Goal: Use online tool/utility: Utilize a website feature to perform a specific function

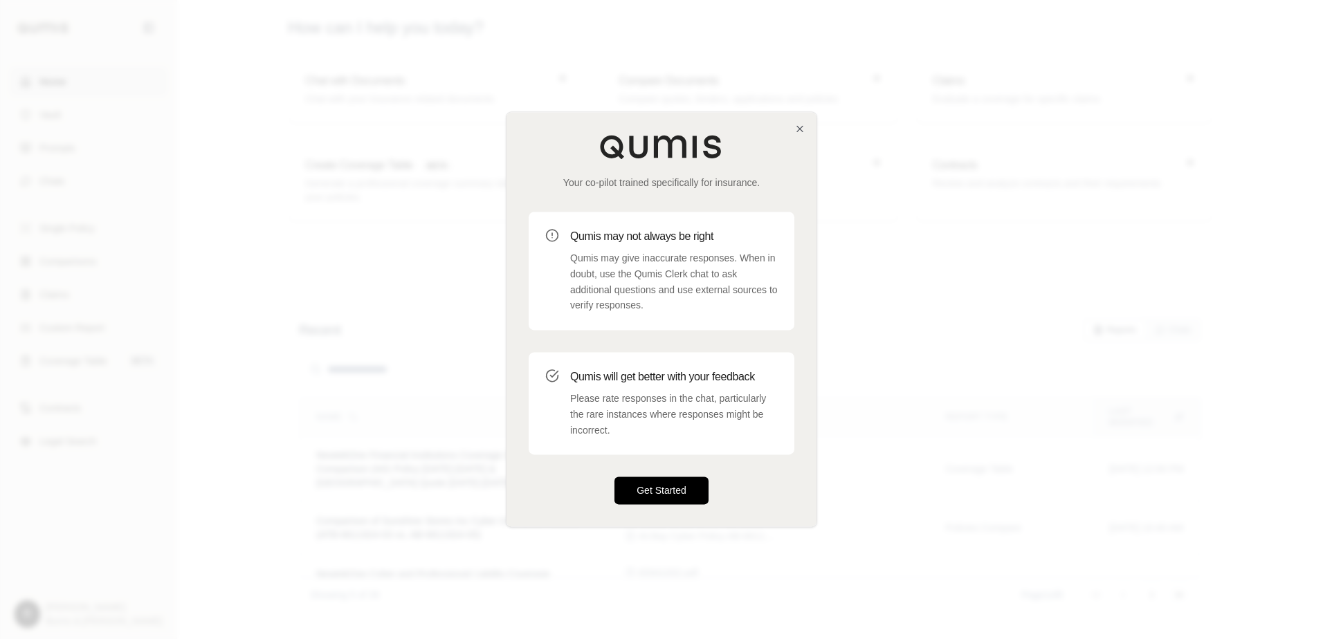
click at [667, 490] on button "Get Started" at bounding box center [661, 491] width 94 height 28
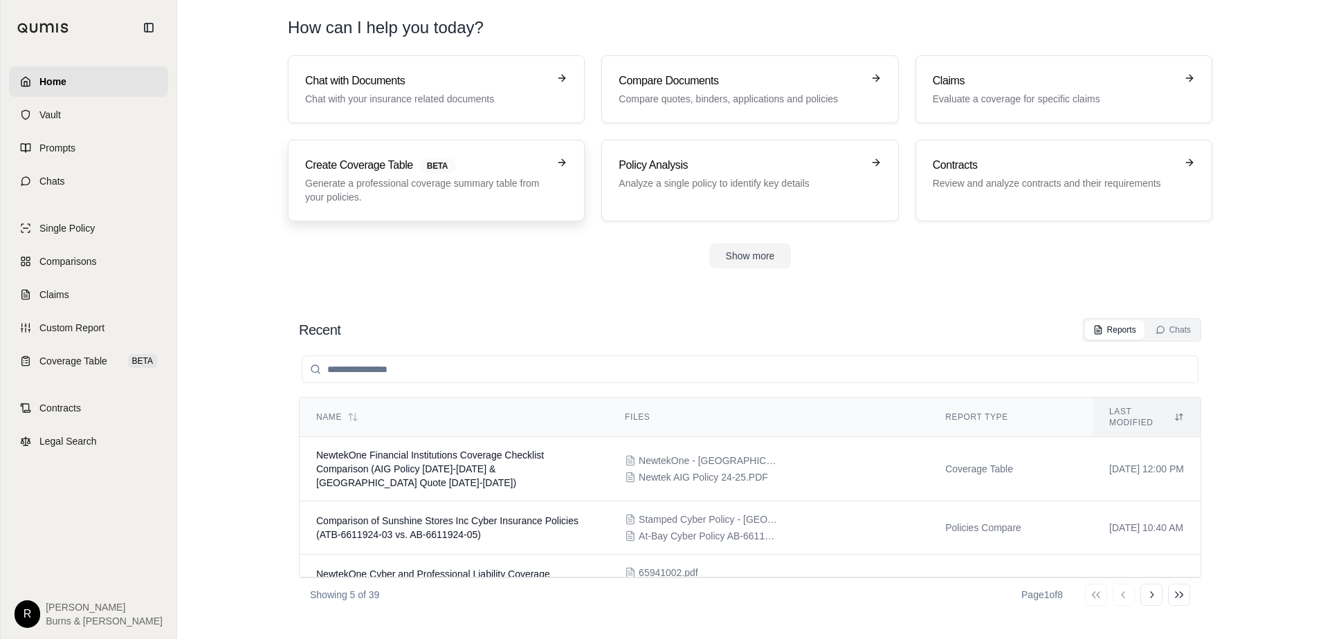
click at [421, 197] on p "Generate a professional coverage summary table from your policies." at bounding box center [426, 190] width 243 height 28
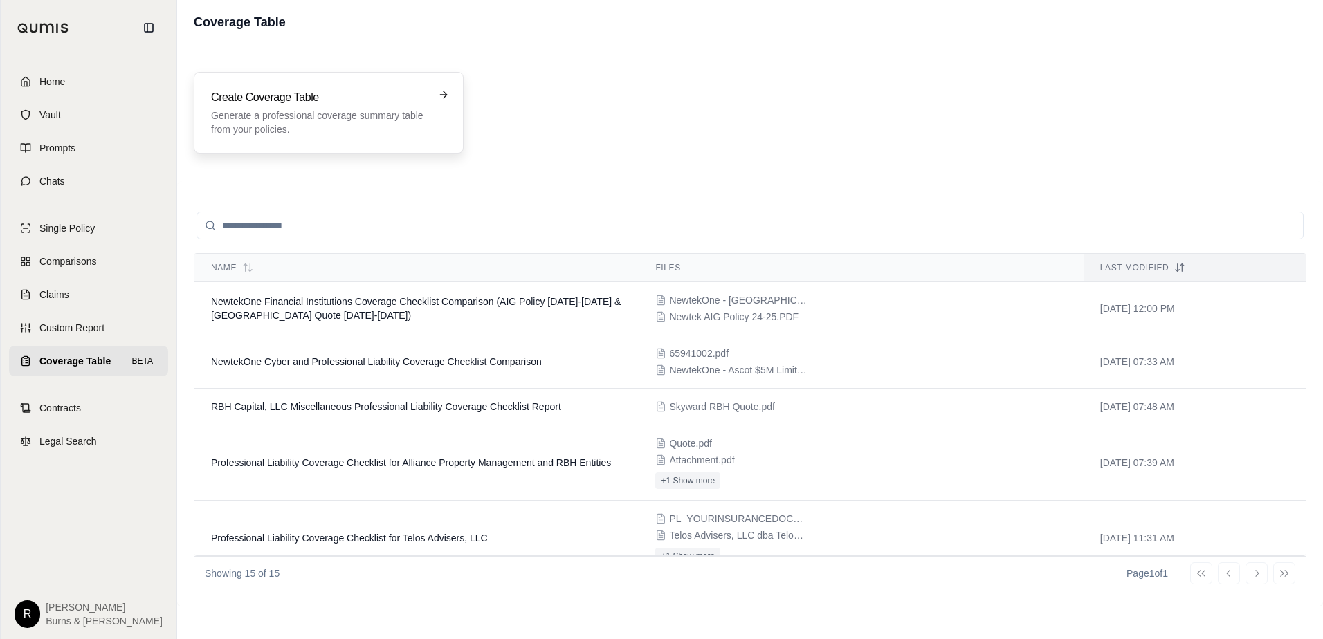
click at [331, 114] on p "Generate a professional coverage summary table from your policies." at bounding box center [319, 123] width 216 height 28
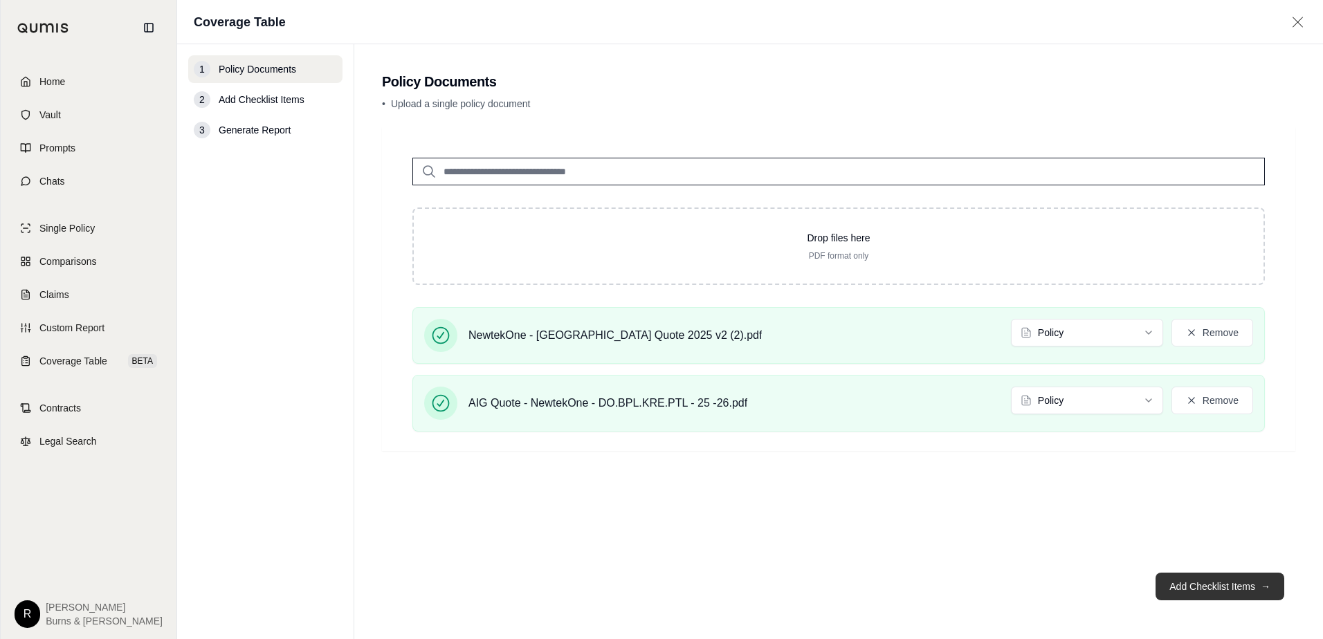
click at [1219, 586] on button "Add Checklist Items →" at bounding box center [1220, 587] width 129 height 28
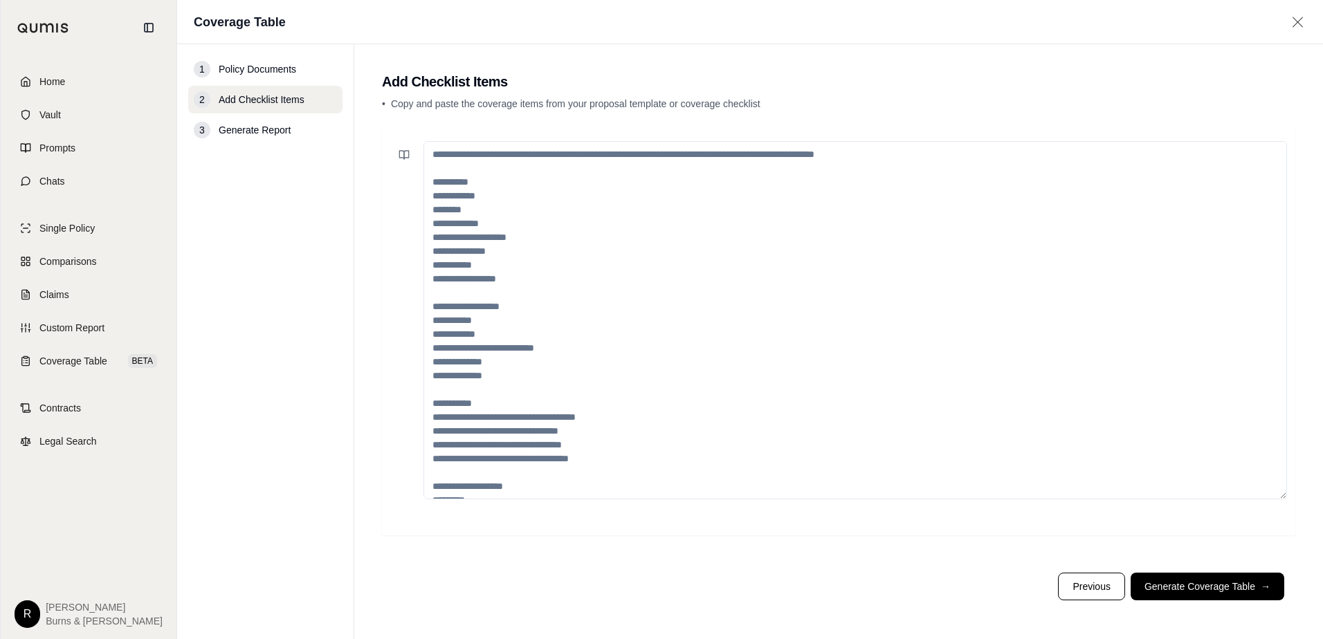
click at [352, 538] on nav "1 Policy Documents 2 Add Checklist Items 3 Generate Report" at bounding box center [265, 341] width 177 height 595
click at [472, 233] on textarea at bounding box center [856, 320] width 864 height 358
paste textarea "**********"
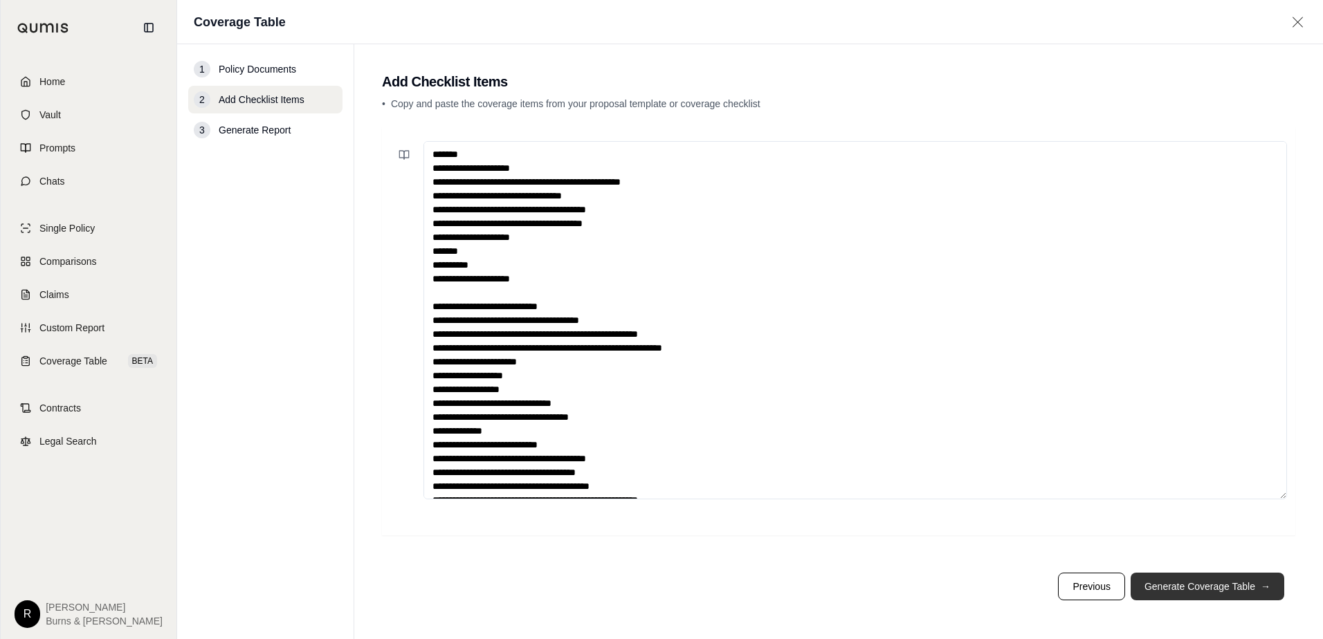
type textarea "**********"
click at [1193, 588] on button "Generate Coverage Table →" at bounding box center [1208, 587] width 154 height 28
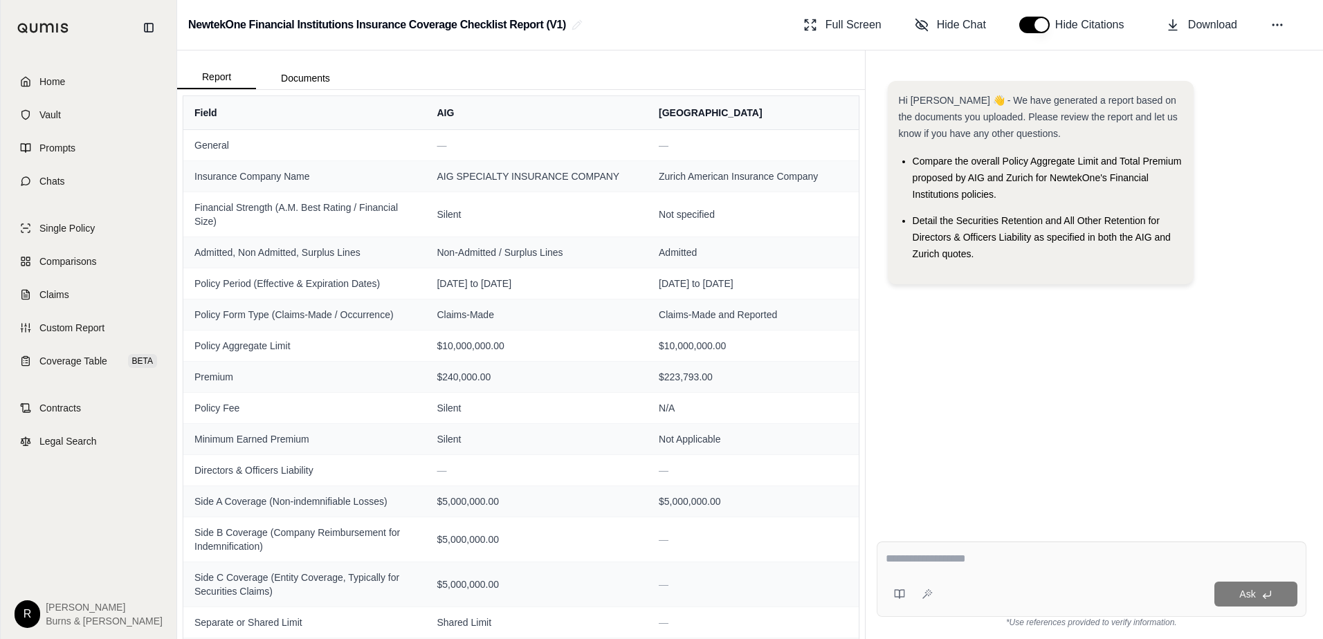
drag, startPoint x: 438, startPoint y: 70, endPoint x: 423, endPoint y: 82, distance: 19.7
click at [438, 70] on div "Report Documents" at bounding box center [521, 70] width 688 height 39
click at [1191, 25] on span "Download" at bounding box center [1212, 25] width 49 height 17
click at [288, 84] on button "Documents" at bounding box center [305, 78] width 99 height 22
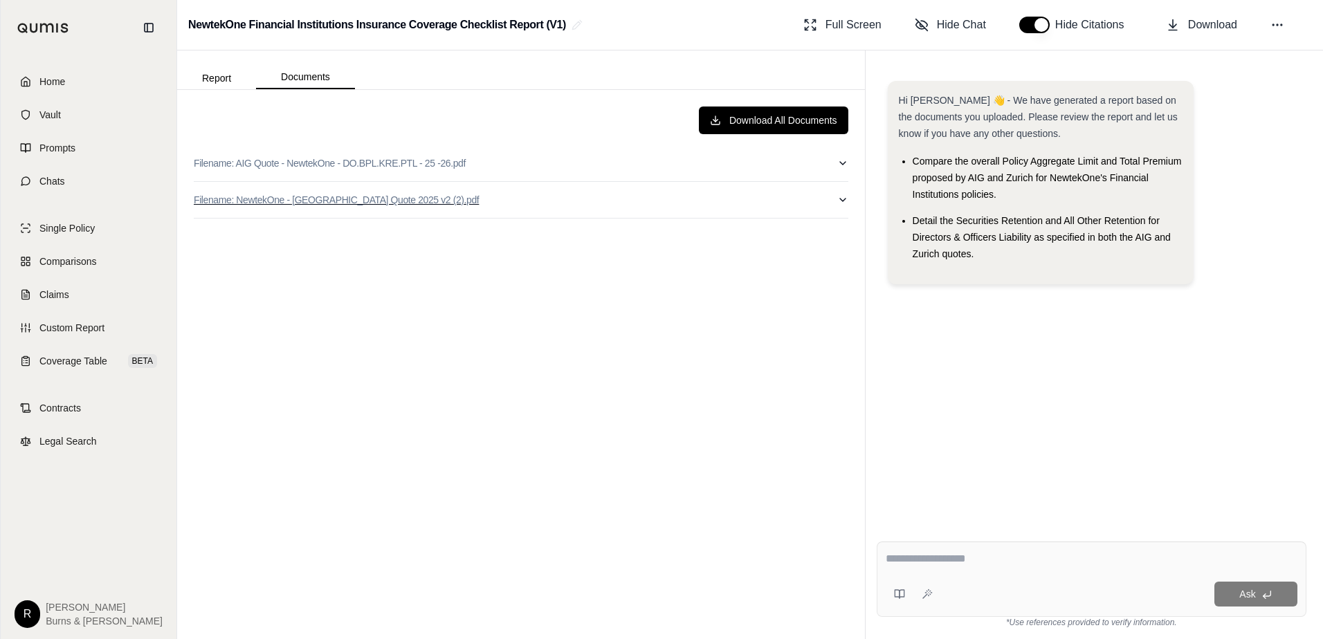
click at [273, 197] on p "Filename: NewtekOne - [GEOGRAPHIC_DATA] Quote 2025 v2 (2).pdf" at bounding box center [336, 200] width 285 height 14
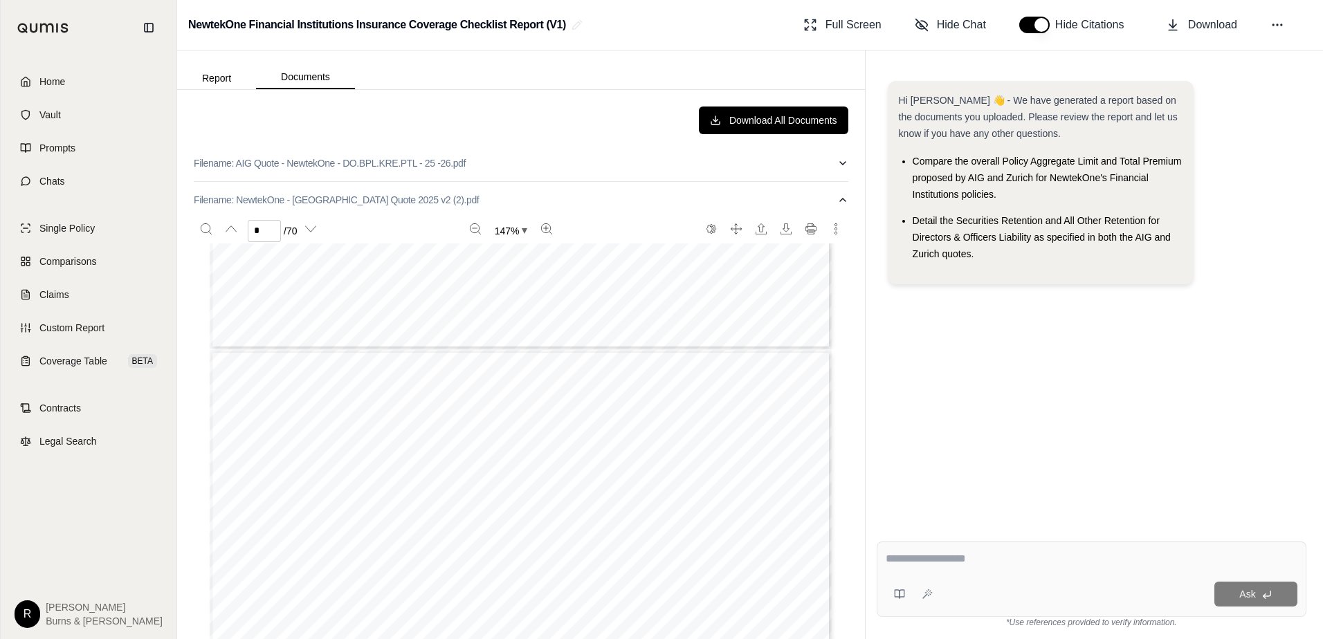
type input "*"
click at [919, 561] on textarea at bounding box center [1092, 559] width 412 height 17
type textarea "*"
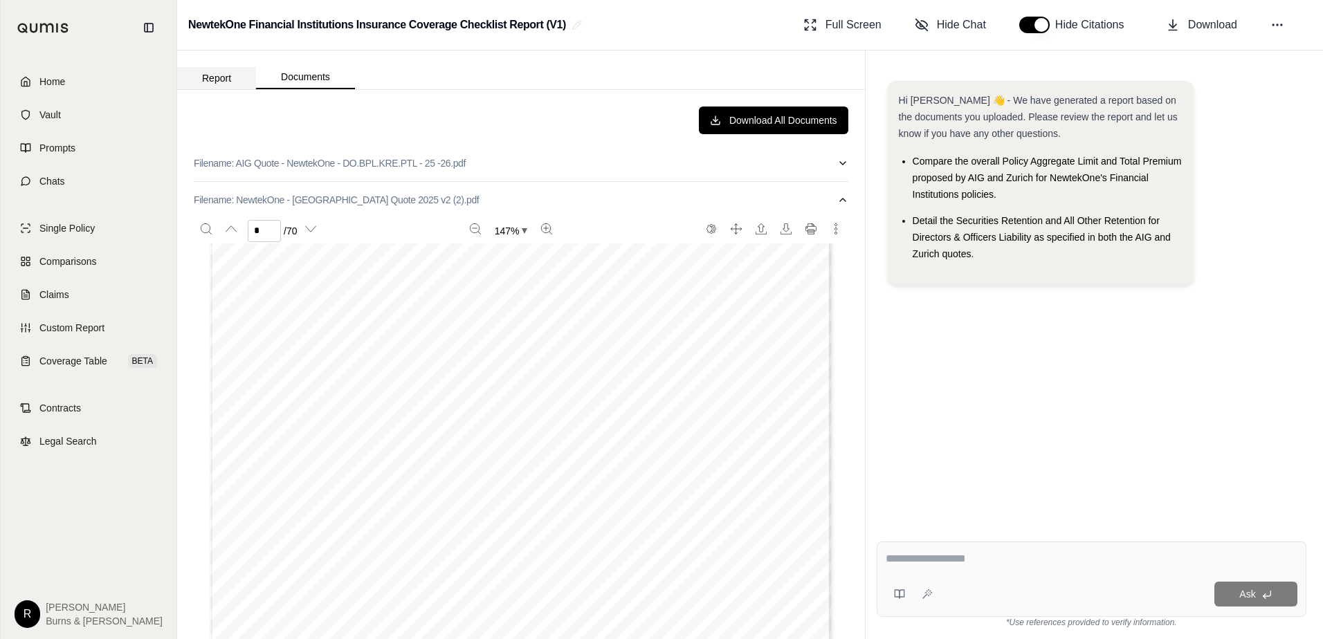
click at [215, 78] on button "Report" at bounding box center [216, 78] width 79 height 22
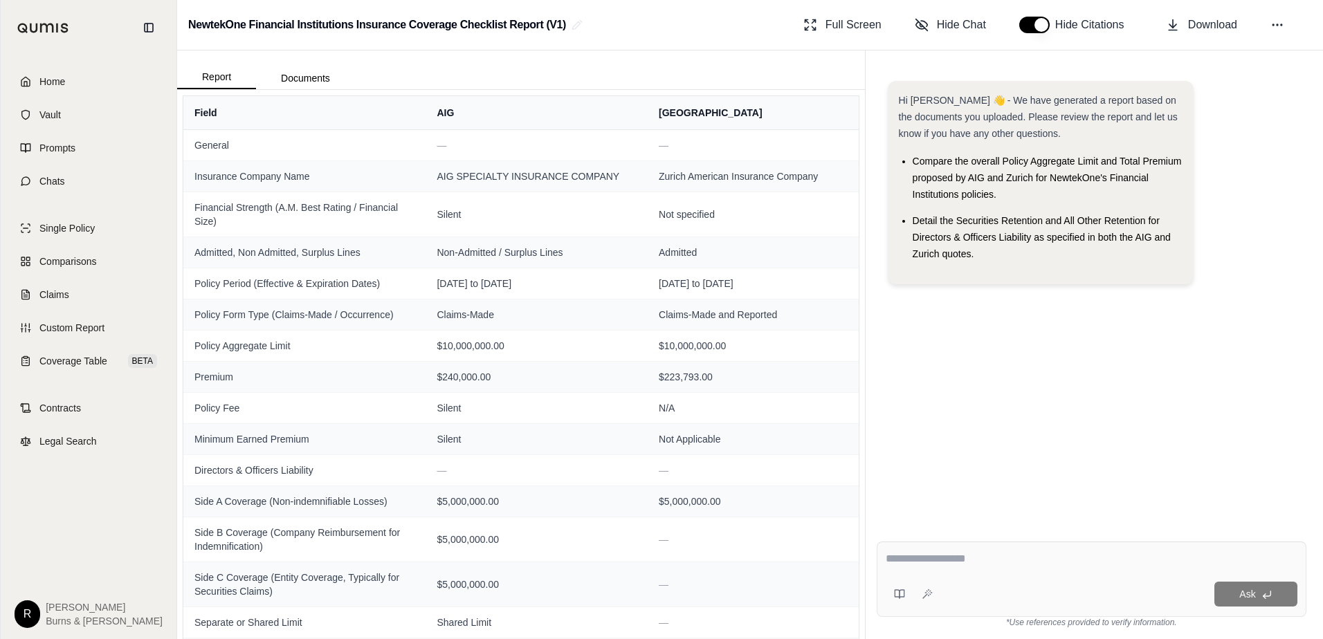
click at [929, 553] on textarea at bounding box center [1092, 559] width 412 height 17
